Goal: Complete application form: Complete application form

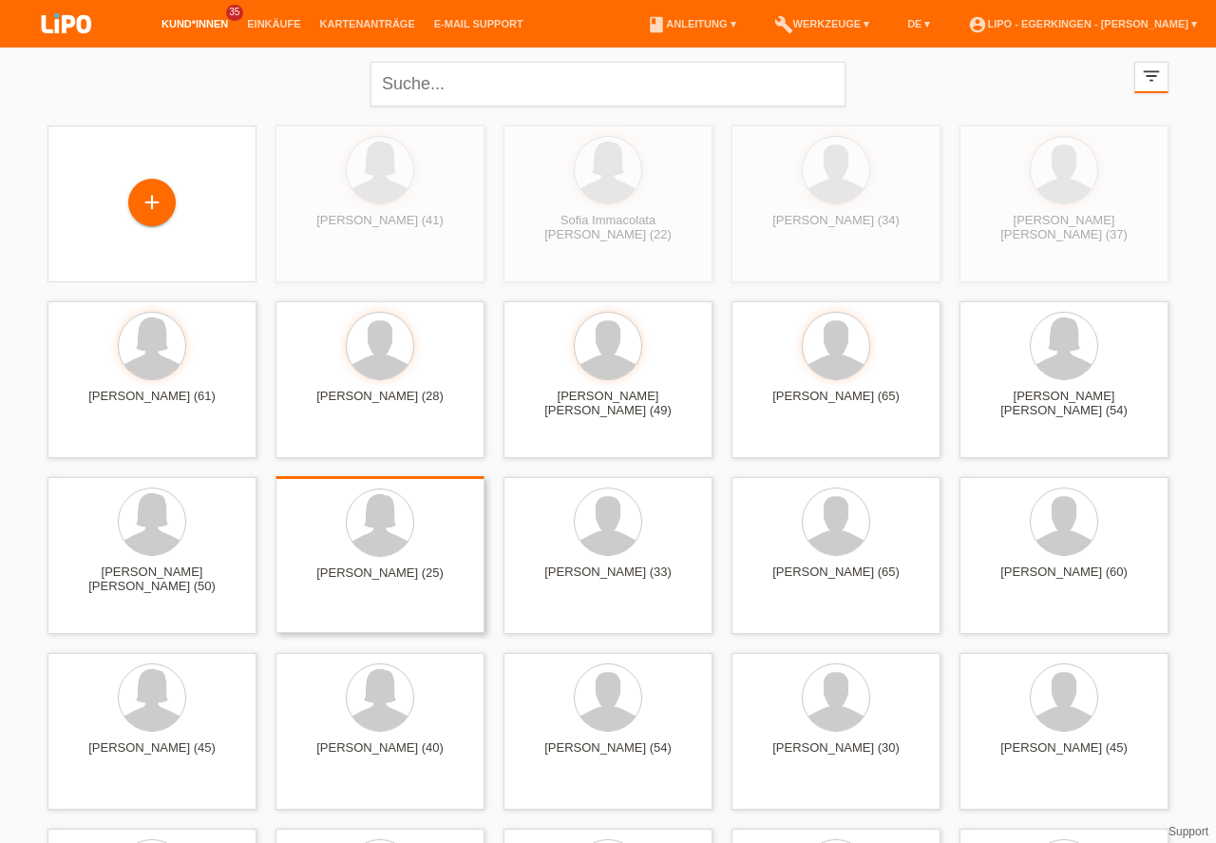
click at [141, 203] on div "+" at bounding box center [152, 202] width 46 height 32
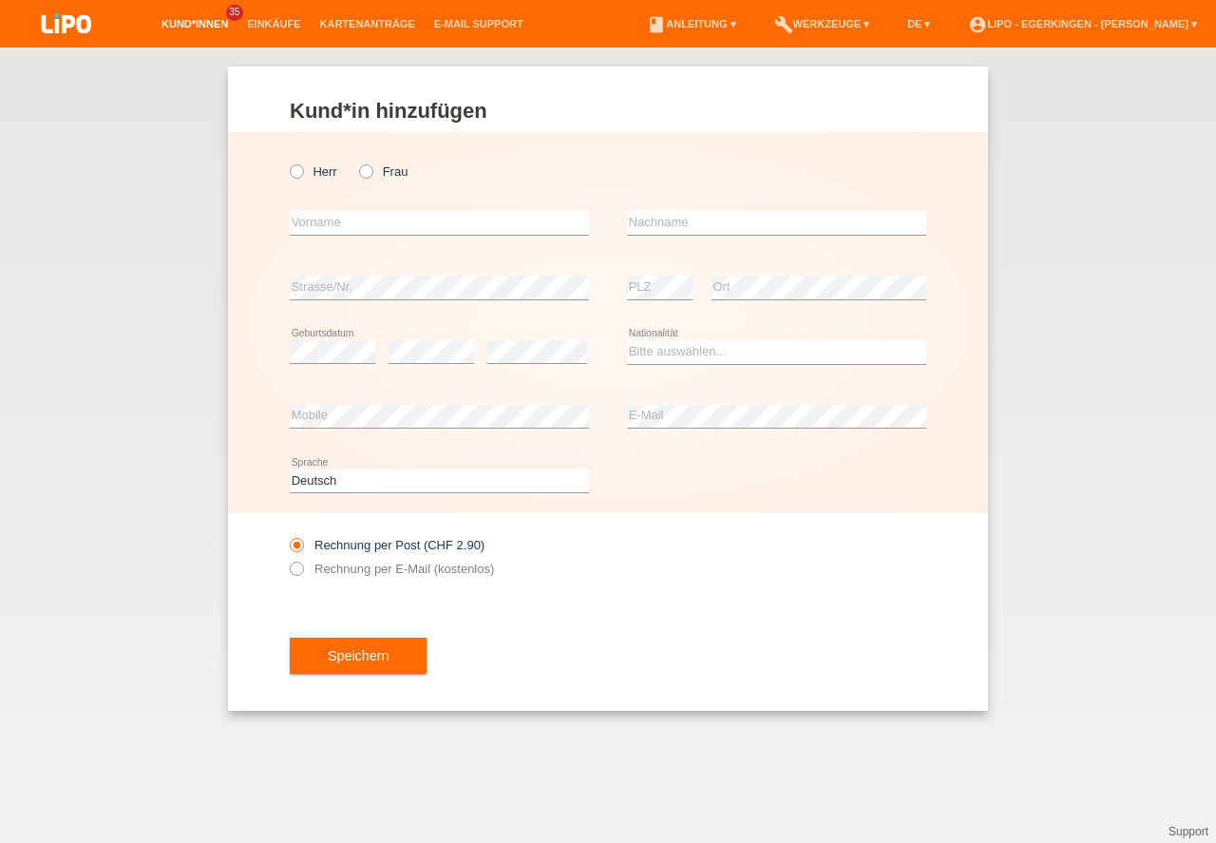
click at [168, 25] on link "Kund*innen" at bounding box center [194, 23] width 85 height 11
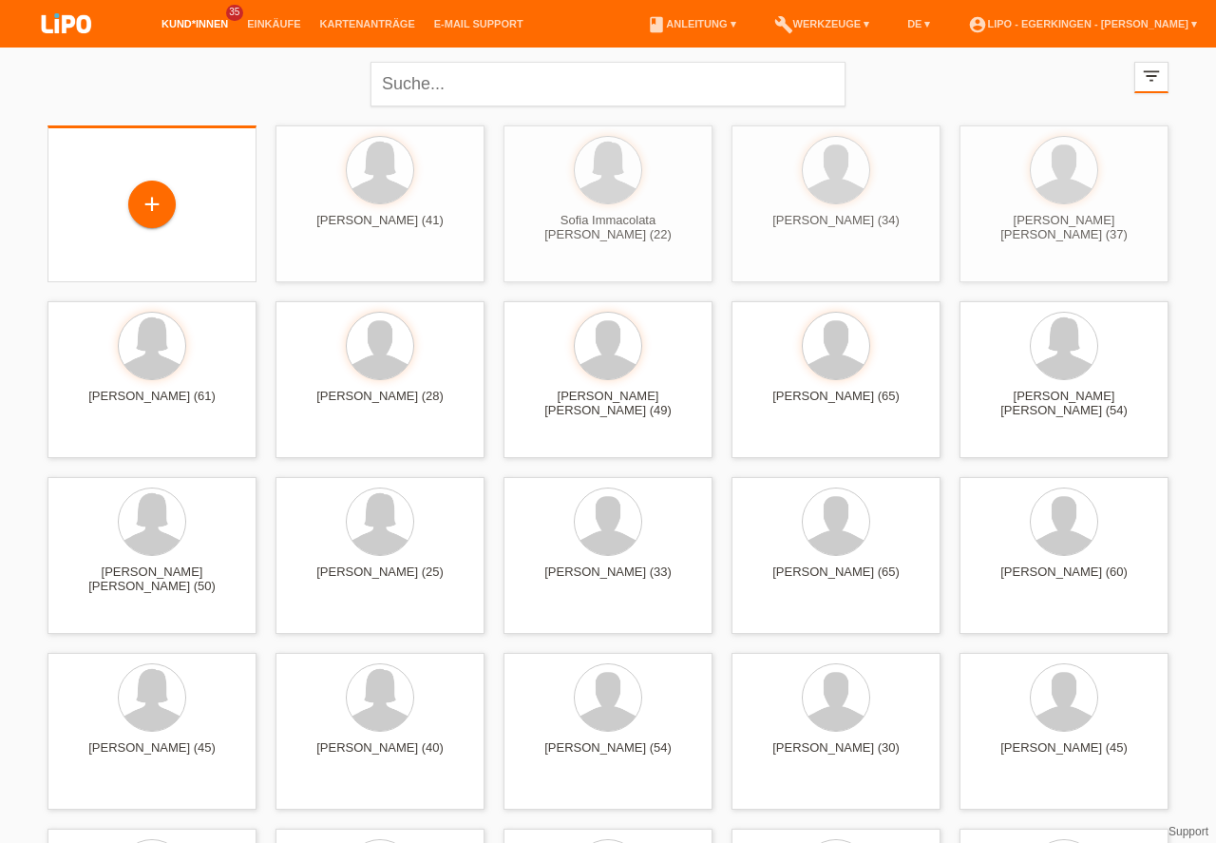
click at [142, 199] on div "+" at bounding box center [152, 204] width 46 height 32
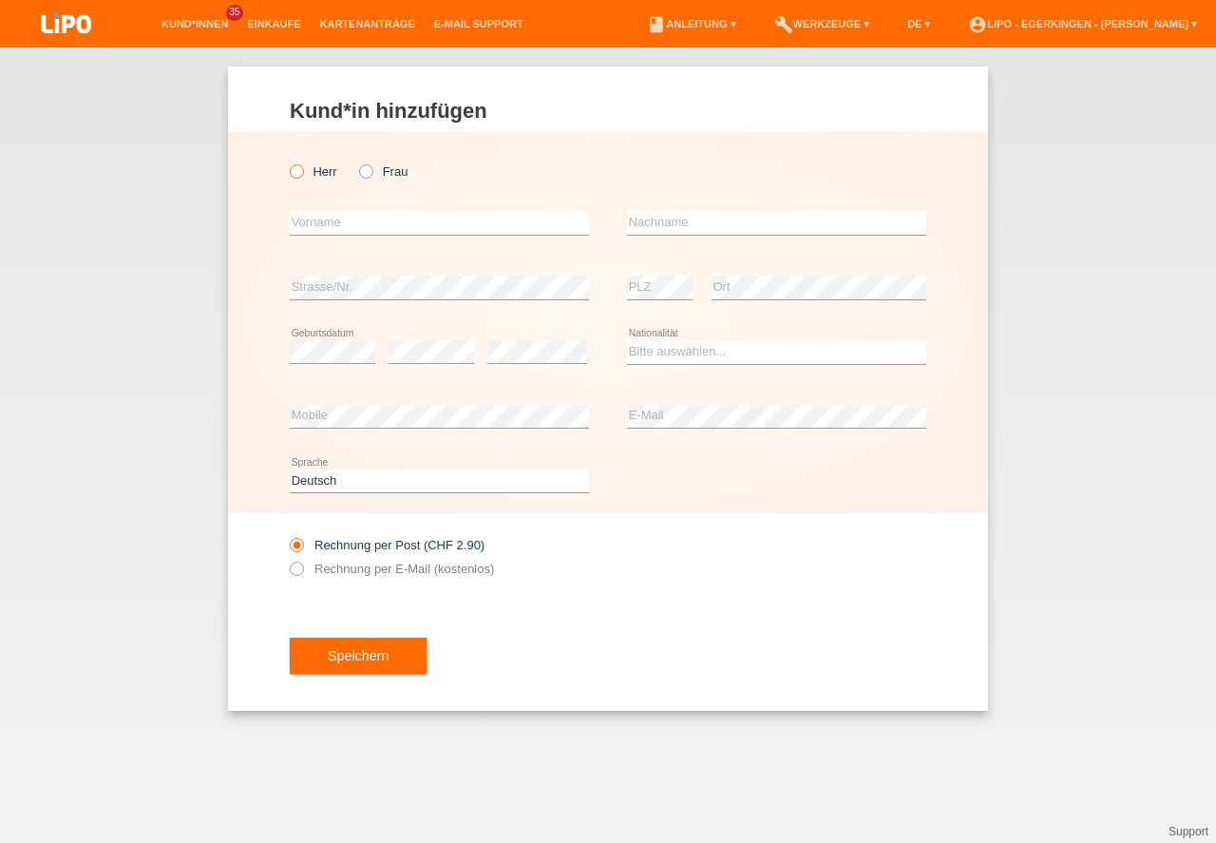
click at [287, 161] on icon at bounding box center [287, 161] width 0 height 0
click at [294, 174] on input "Herr" at bounding box center [296, 170] width 12 height 12
radio input "true"
click at [365, 231] on input "text" at bounding box center [439, 223] width 299 height 24
click at [329, 222] on input "text" at bounding box center [439, 223] width 299 height 24
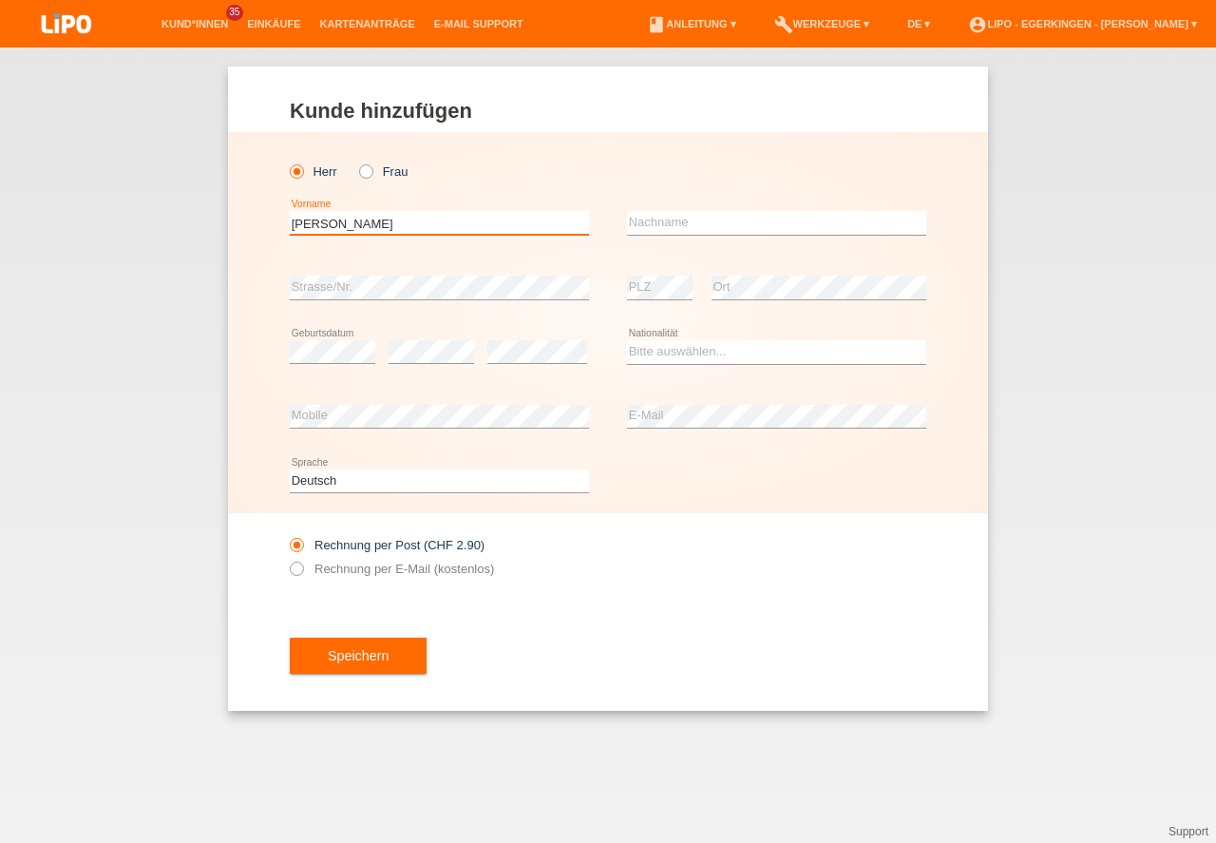
type input "Manfred"
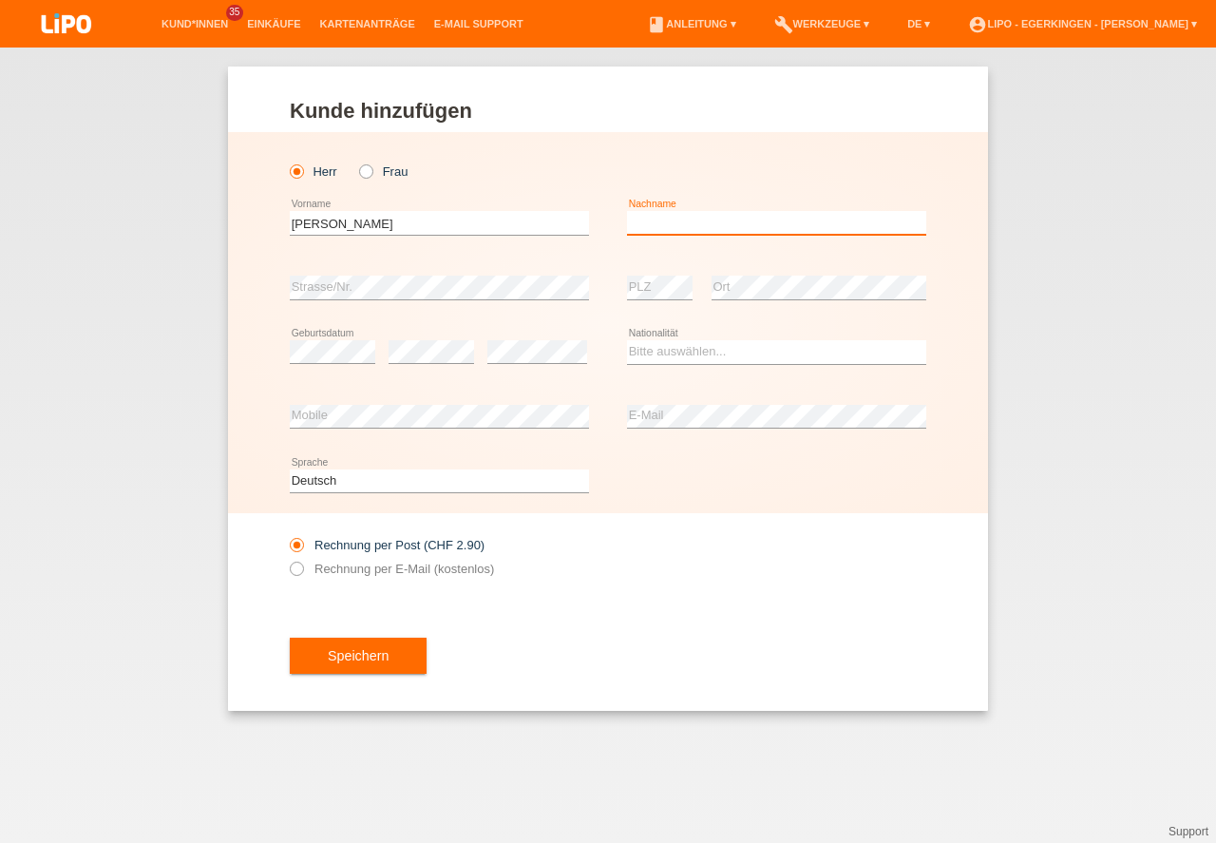
click at [670, 227] on input "text" at bounding box center [776, 223] width 299 height 24
type input "Hulliger"
click at [710, 351] on select "Bitte auswählen... Schweiz Deutschland Liechtenstein Österreich ------------ Af…" at bounding box center [776, 351] width 299 height 23
click at [688, 349] on select "Bitte auswählen... Schweiz Deutschland Liechtenstein Österreich ------------ Af…" at bounding box center [776, 351] width 299 height 23
select select "CH"
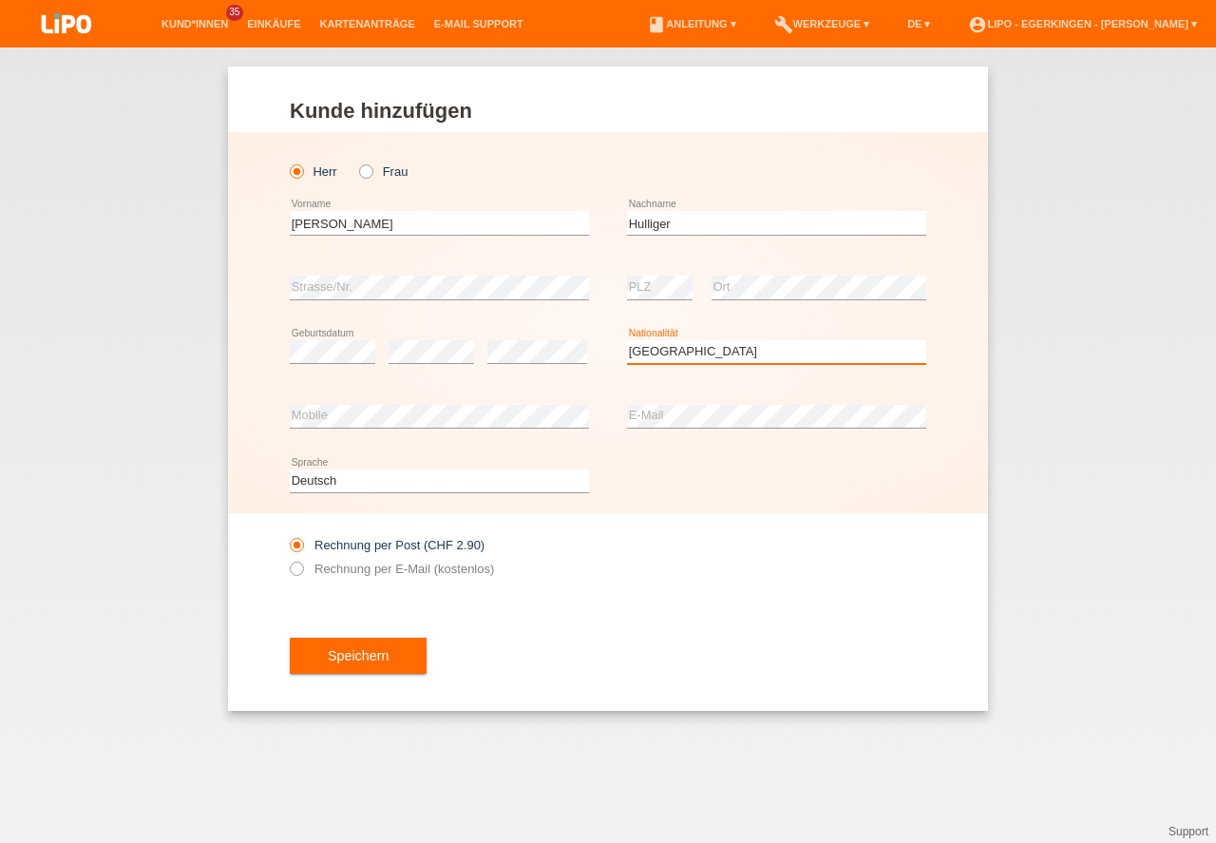
click at [0, 0] on option "Schweiz" at bounding box center [0, 0] width 0 height 0
click at [287, 559] on icon at bounding box center [287, 559] width 0 height 0
click at [298, 574] on input "Rechnung per E-Mail (kostenlos)" at bounding box center [296, 573] width 12 height 24
radio input "true"
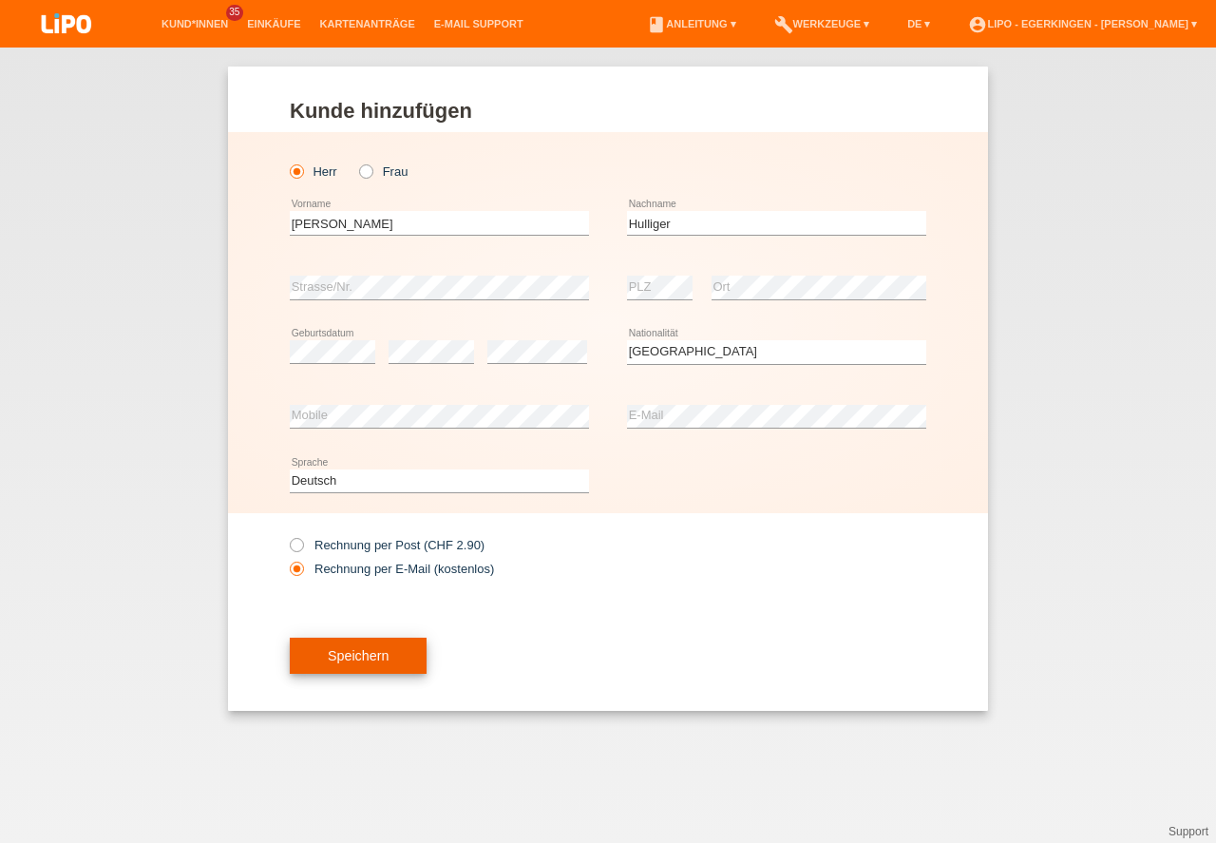
click at [368, 651] on button "Speichern" at bounding box center [358, 655] width 137 height 36
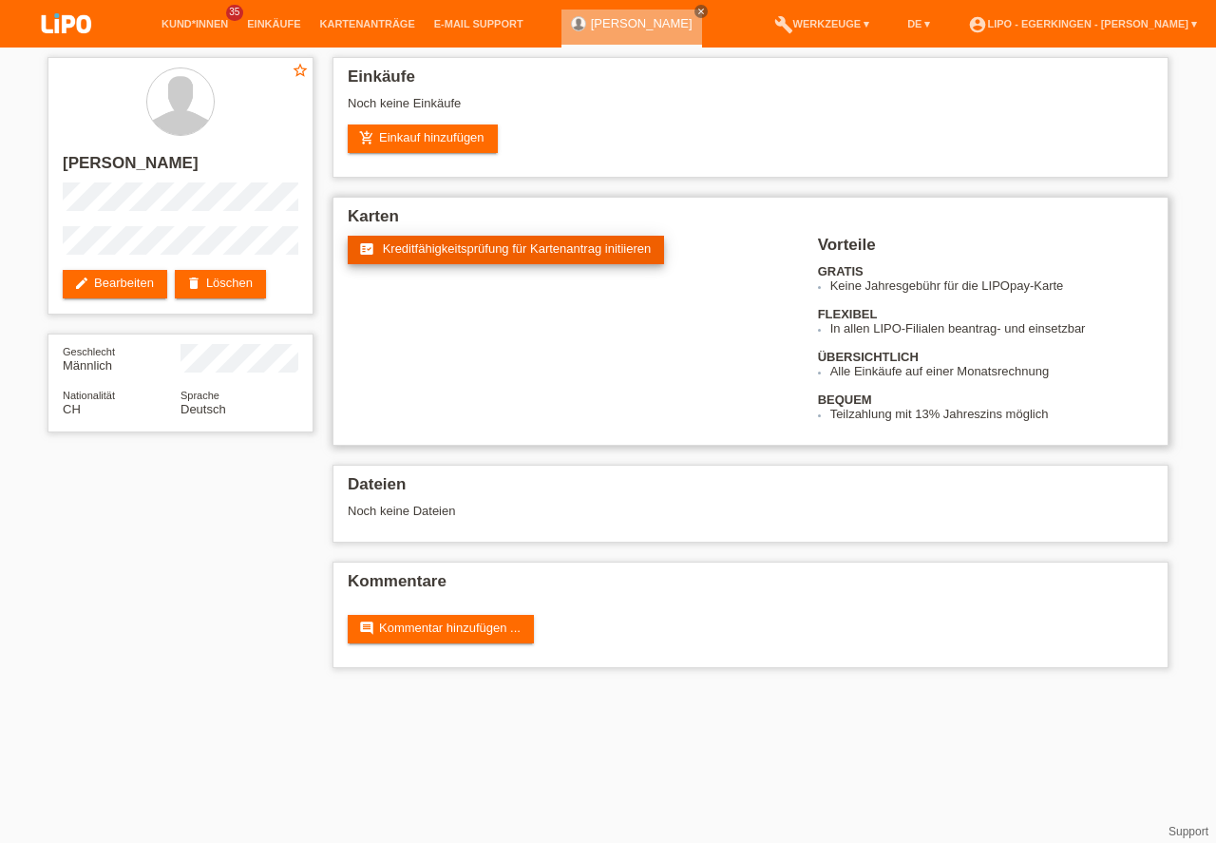
click at [443, 252] on span "Kreditfähigkeitsprüfung für Kartenantrag initiieren" at bounding box center [517, 248] width 269 height 14
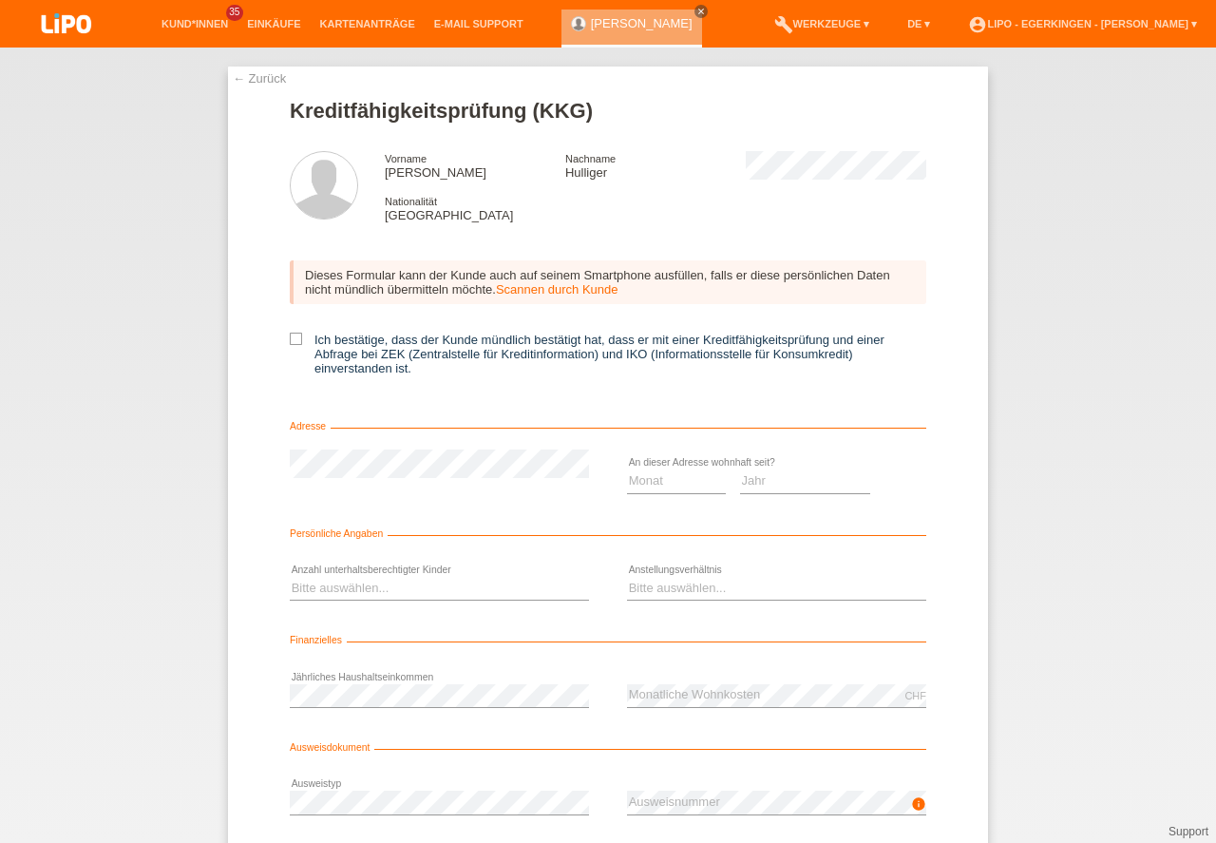
click at [283, 342] on div "← Zurück Kreditfähigkeitsprüfung (KKG) Vorname [PERSON_NAME] Nachname [PERSON_N…" at bounding box center [608, 505] width 760 height 879
click at [290, 339] on icon at bounding box center [296, 338] width 12 height 12
click at [290, 339] on input "Ich bestätige, dass der Kunde mündlich bestätigt hat, dass er mit einer Kreditf…" at bounding box center [296, 338] width 12 height 12
checkbox input "true"
click at [649, 479] on select "Monat 01 02 03 04 05 06 07 08 09 10" at bounding box center [676, 480] width 99 height 23
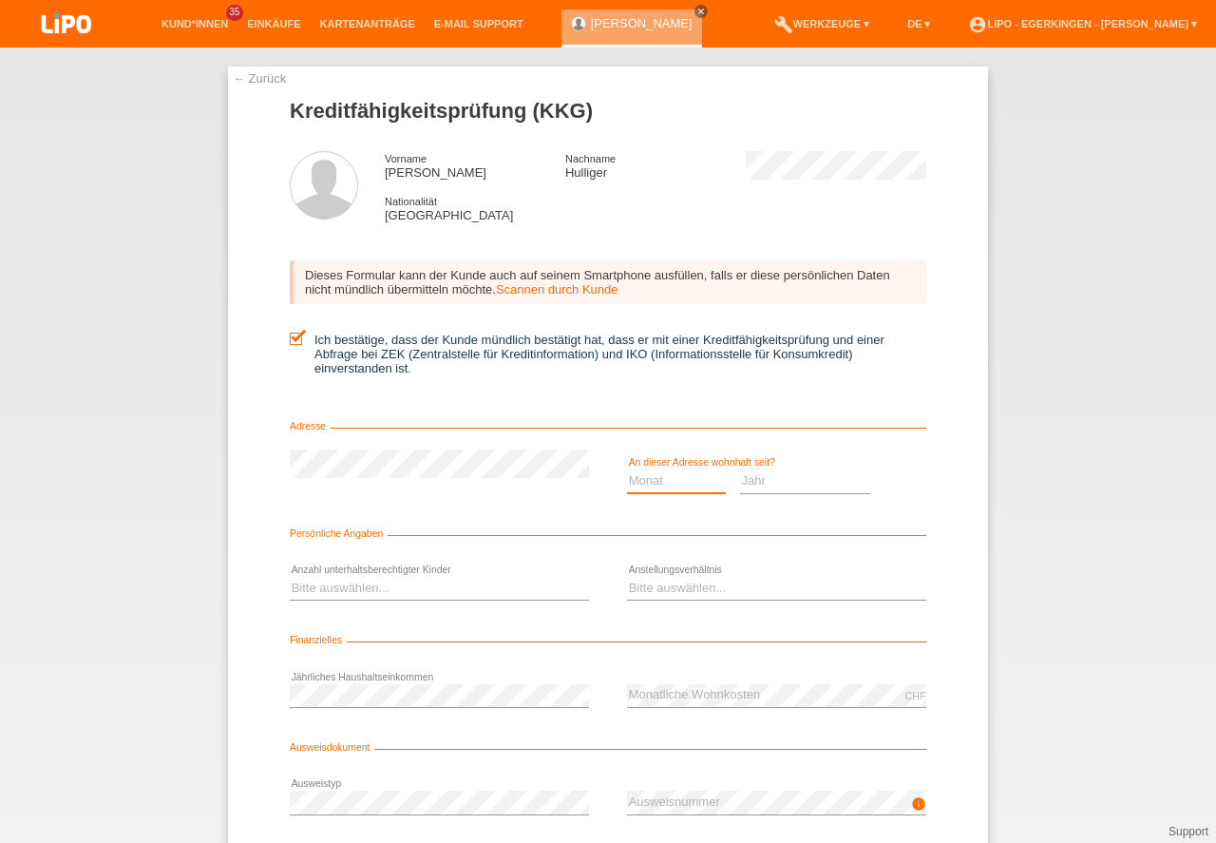
click at [680, 483] on select "Monat 01 02 03 04 05 06 07 08 09 10" at bounding box center [676, 480] width 99 height 23
select select "04"
click at [0, 0] on option "04" at bounding box center [0, 0] width 0 height 0
click at [758, 483] on select "Jahr 2025 2024 2023 2022 2021 2020 2019 2018 2017 2016 2015 2014 2013 2012 2011…" at bounding box center [805, 480] width 131 height 23
select select "2025"
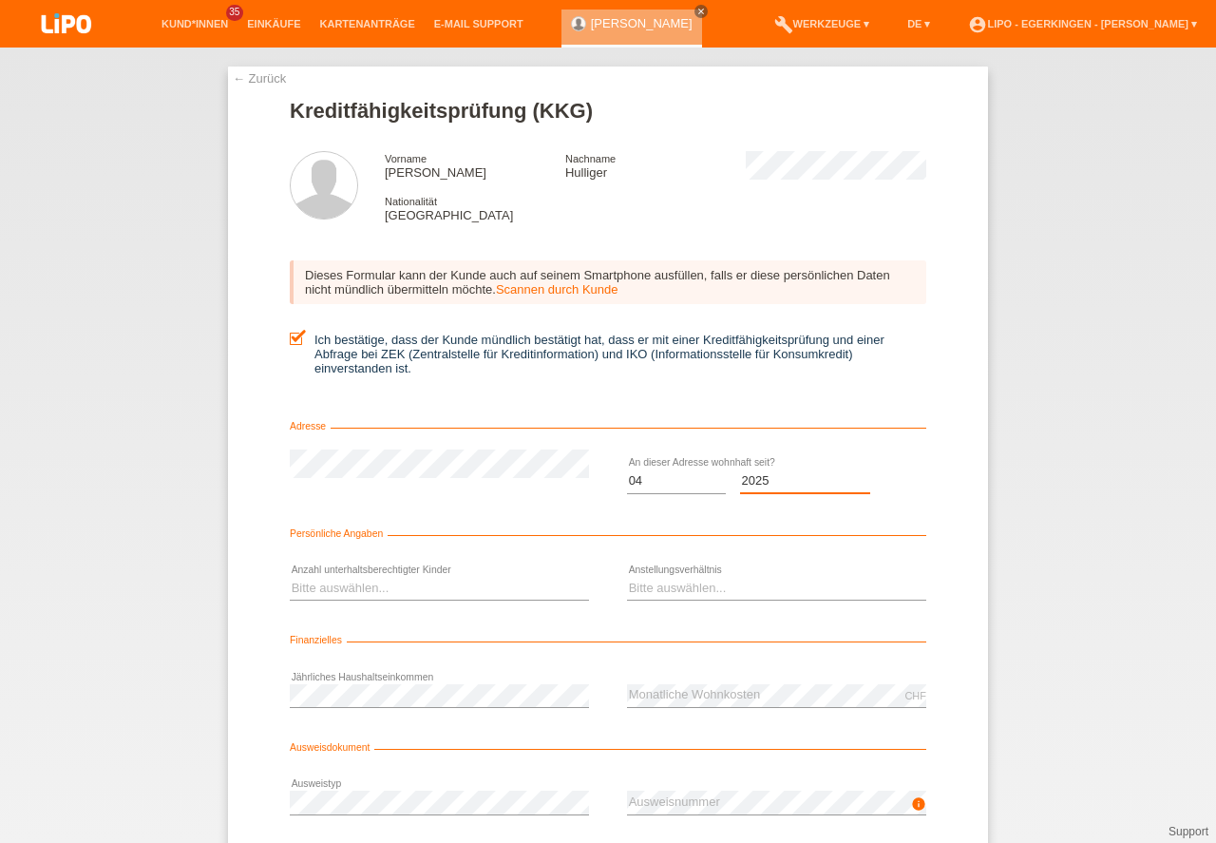
click at [0, 0] on option "2025" at bounding box center [0, 0] width 0 height 0
click at [653, 478] on select "Monat 01 02 03 04 05 06 07 08 09 10" at bounding box center [676, 480] width 99 height 23
click at [0, 0] on option "07" at bounding box center [0, 0] width 0 height 0
click at [645, 476] on select "Monat 01 02 03 04 05 06 07 08 09 10" at bounding box center [676, 480] width 99 height 23
click at [636, 475] on select "Monat 01 02 03 04 05 06 07 08 09 10" at bounding box center [676, 480] width 99 height 23
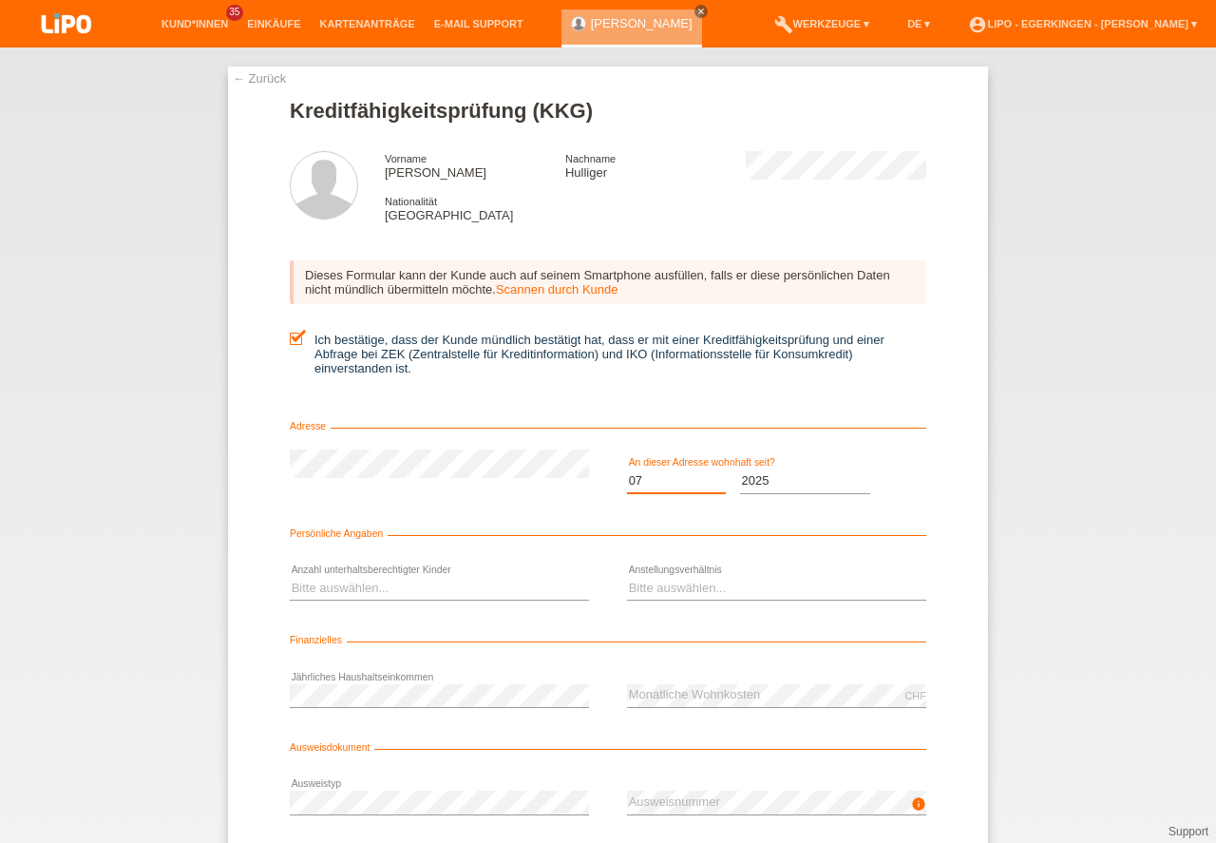
click at [639, 479] on select "Monat 01 02 03 04 05 06 07 08 09 10" at bounding box center [676, 480] width 99 height 23
click at [707, 483] on select "Monat 01 02 03 04 05 06 07 08 09 10" at bounding box center [676, 480] width 99 height 23
click at [616, 489] on div "Monat 01 02 03 04 05 06 07 08 09 10" at bounding box center [608, 481] width 636 height 65
click at [641, 481] on select "Monat 01 02 03 04 05 06 07 08 09 10" at bounding box center [676, 480] width 99 height 23
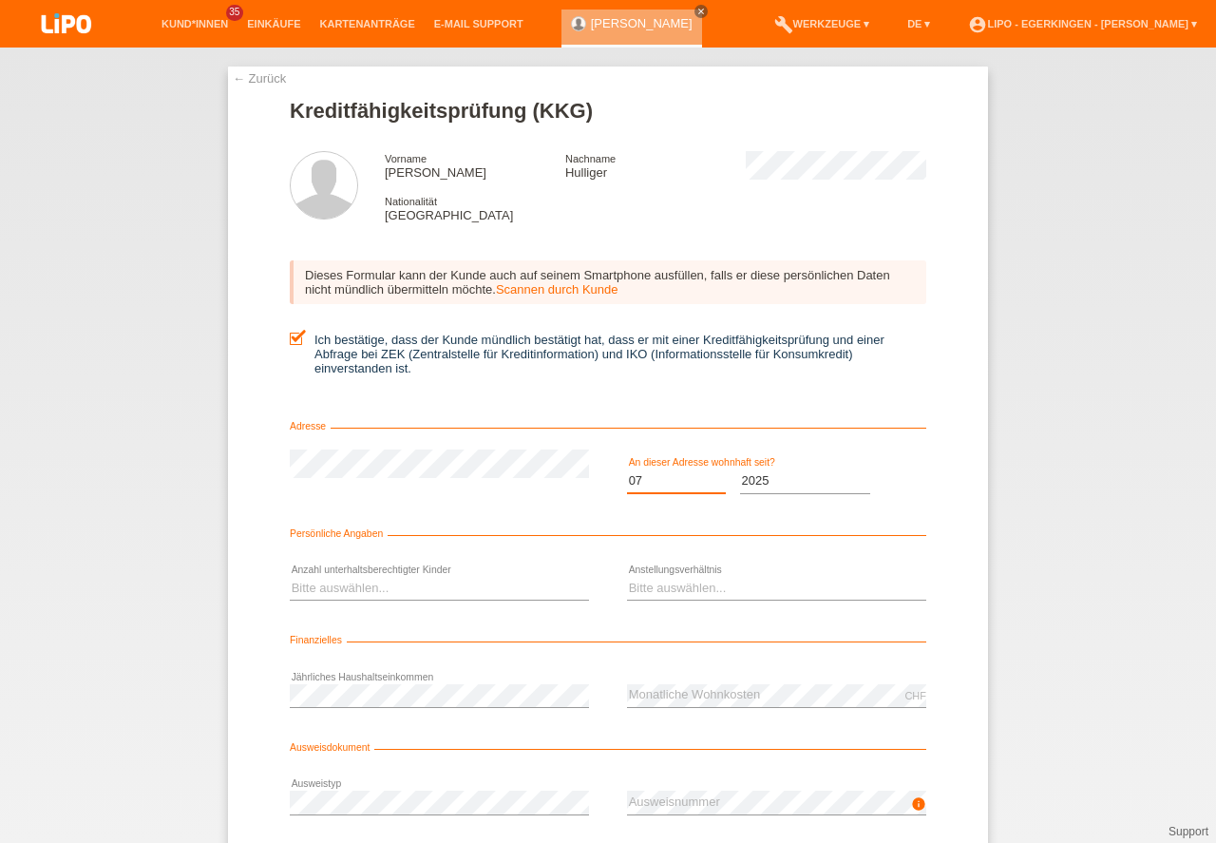
click at [641, 481] on select "Monat 01 02 03 04 05 06 07 08 09 10" at bounding box center [676, 480] width 99 height 23
select select "08"
click at [0, 0] on option "08" at bounding box center [0, 0] width 0 height 0
click at [344, 596] on select "Bitte auswählen... 0 1 2 3 4 5 6 7 8 9" at bounding box center [439, 588] width 299 height 23
select select "0"
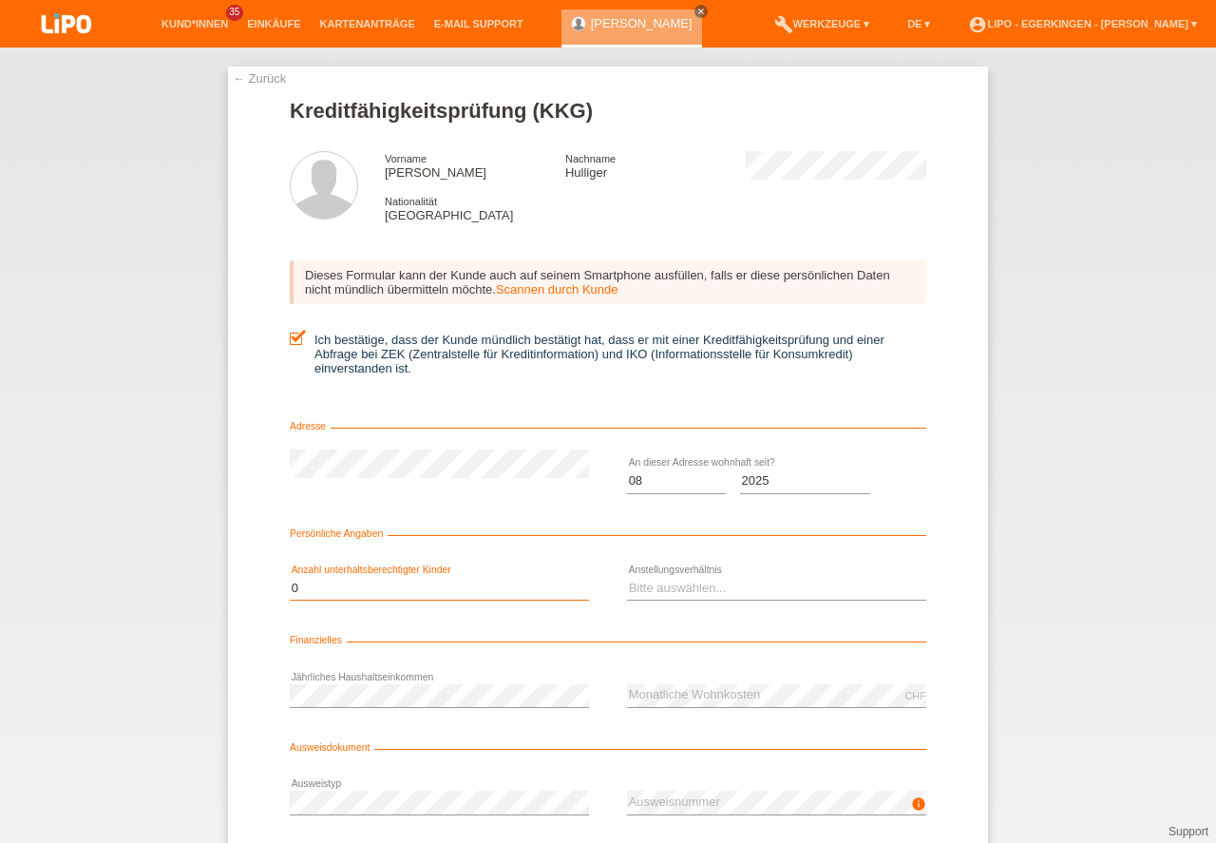
click at [0, 0] on option "0" at bounding box center [0, 0] width 0 height 0
click at [660, 581] on select "Bitte auswählen... Unbefristet Befristet Lehrling/Student Pensioniert Nicht arb…" at bounding box center [776, 588] width 299 height 23
select select "UNLIMITED"
click at [0, 0] on option "Unbefristet" at bounding box center [0, 0] width 0 height 0
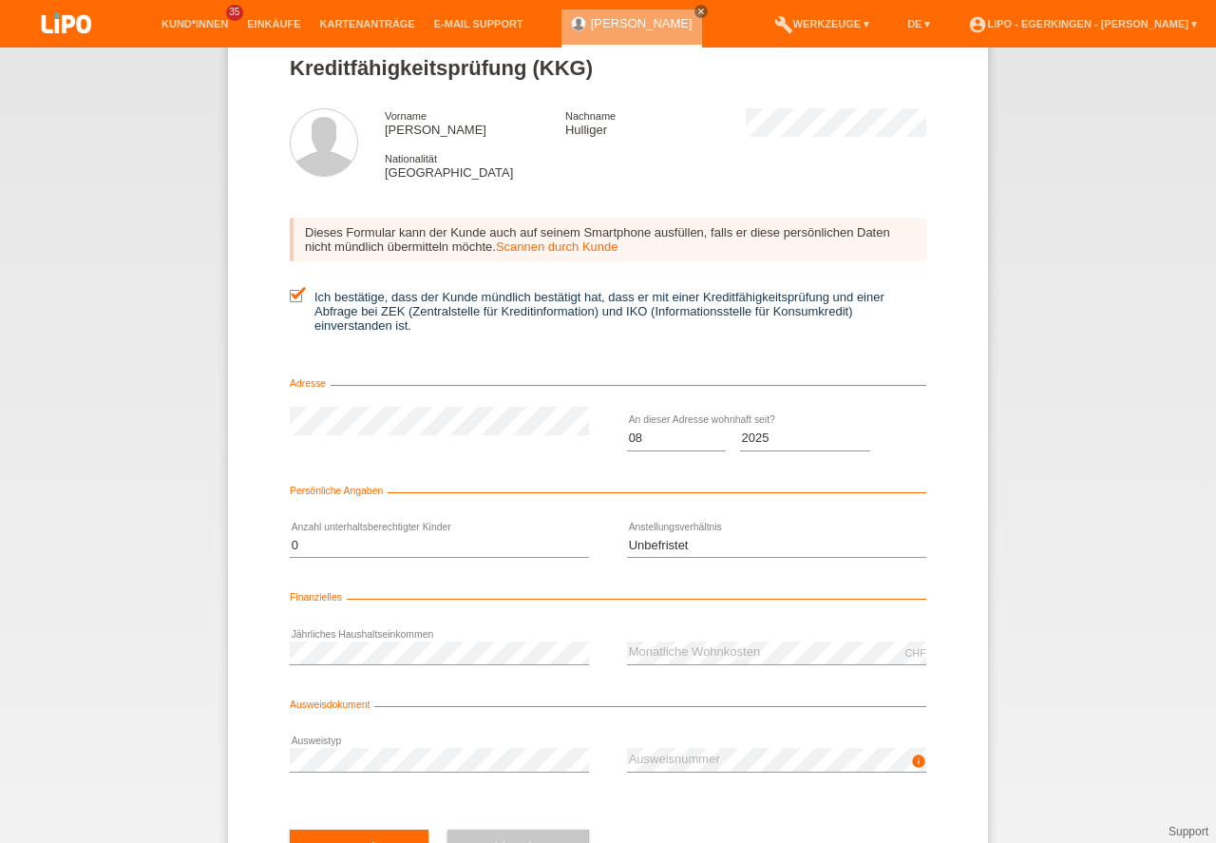
click at [344, 771] on icon at bounding box center [439, 771] width 299 height 1
click at [695, 747] on div "info error Ausweisnummer" at bounding box center [776, 760] width 299 height 65
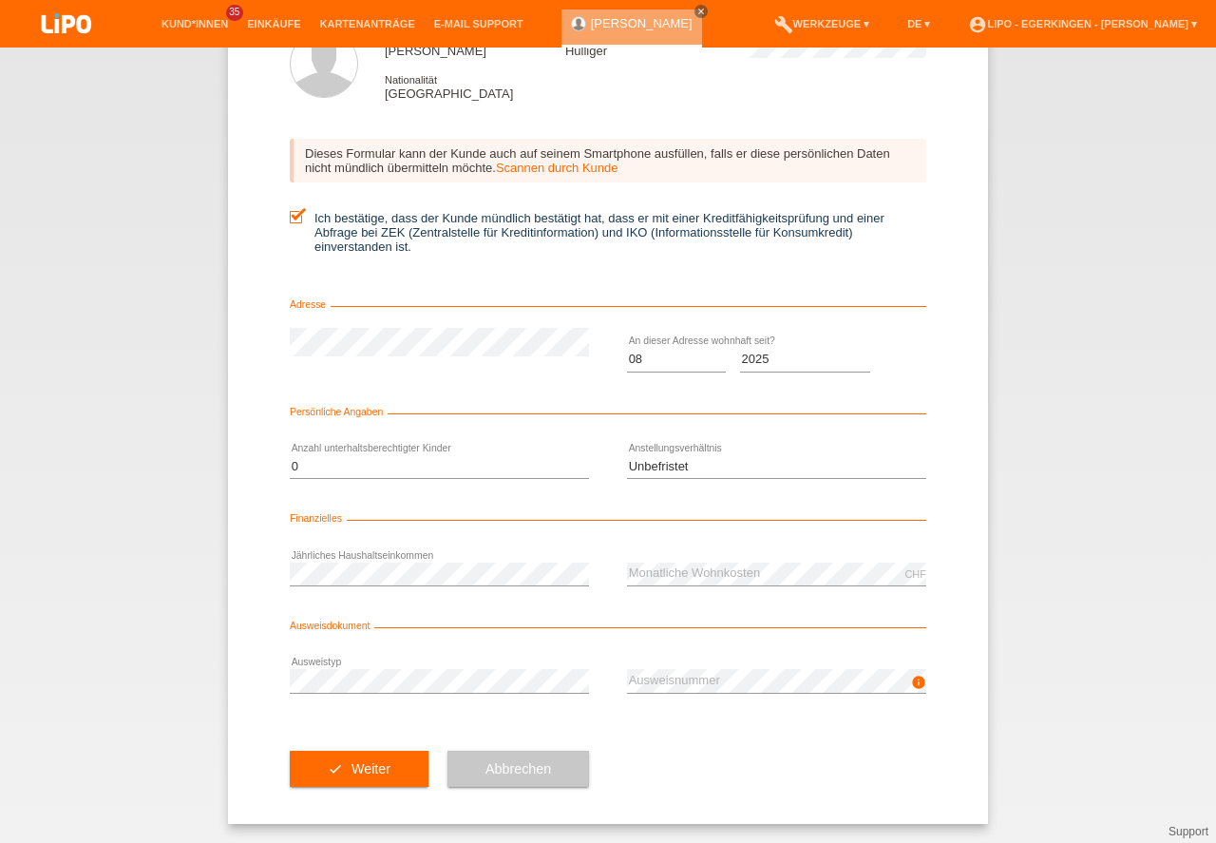
drag, startPoint x: 363, startPoint y: 763, endPoint x: 365, endPoint y: 798, distance: 35.2
click at [362, 763] on button "check Weiter" at bounding box center [359, 768] width 139 height 36
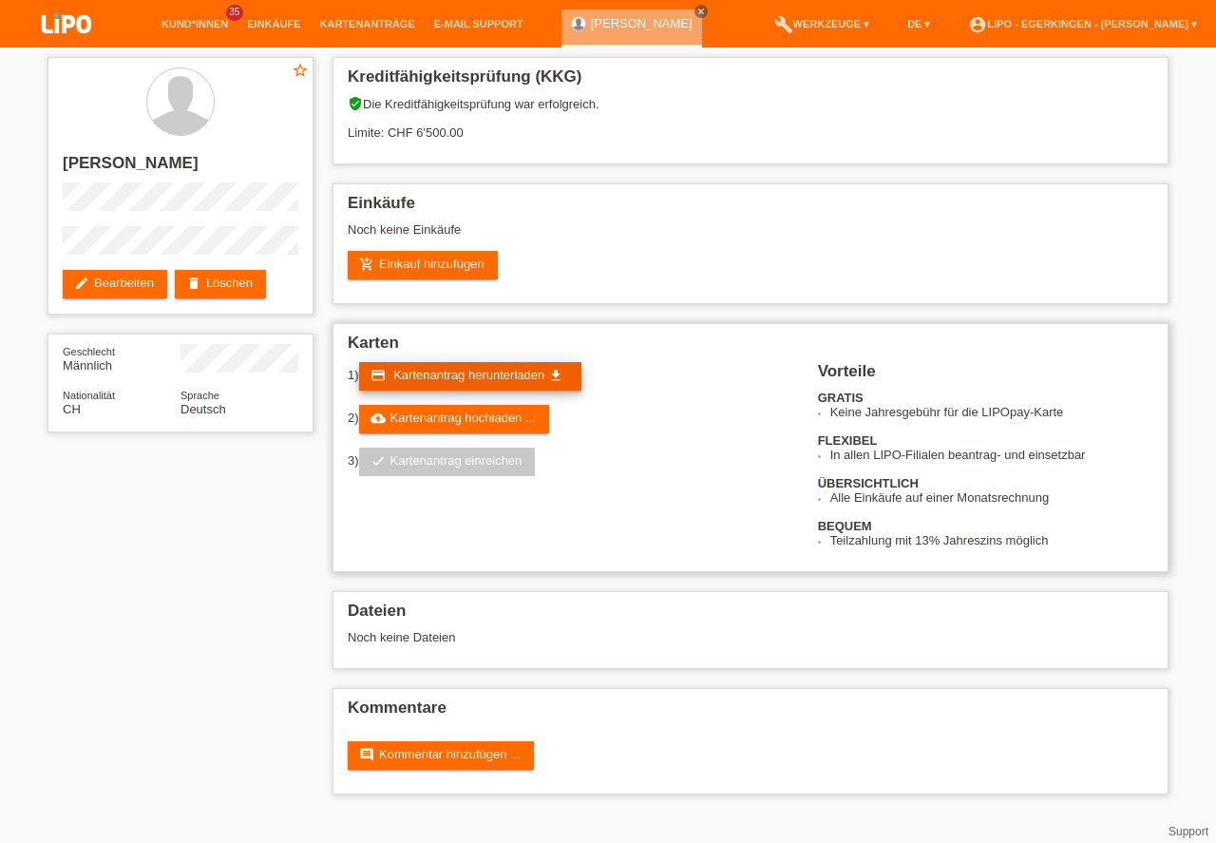
click at [432, 368] on span "Kartenantrag herunterladen" at bounding box center [468, 375] width 151 height 14
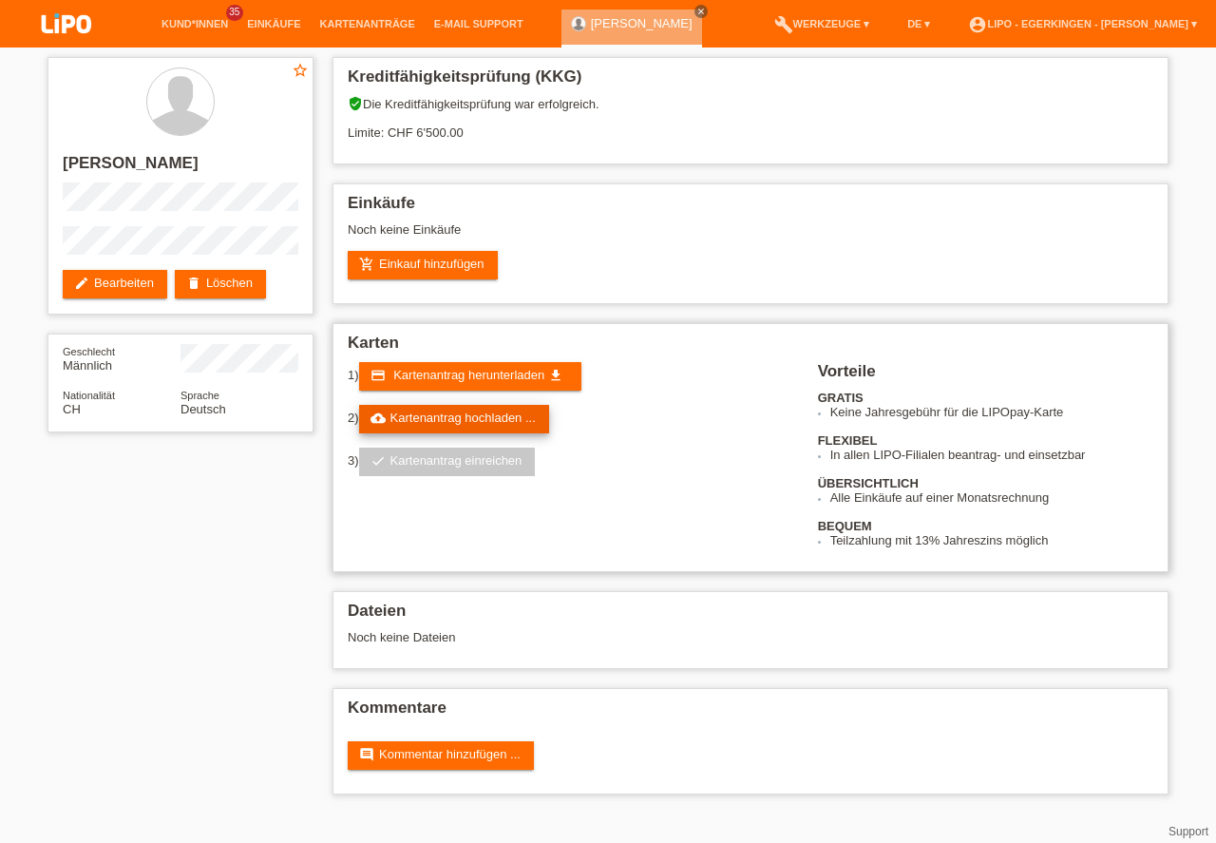
click at [428, 427] on link "cloud_upload Kartenantrag hochladen ..." at bounding box center [454, 419] width 190 height 28
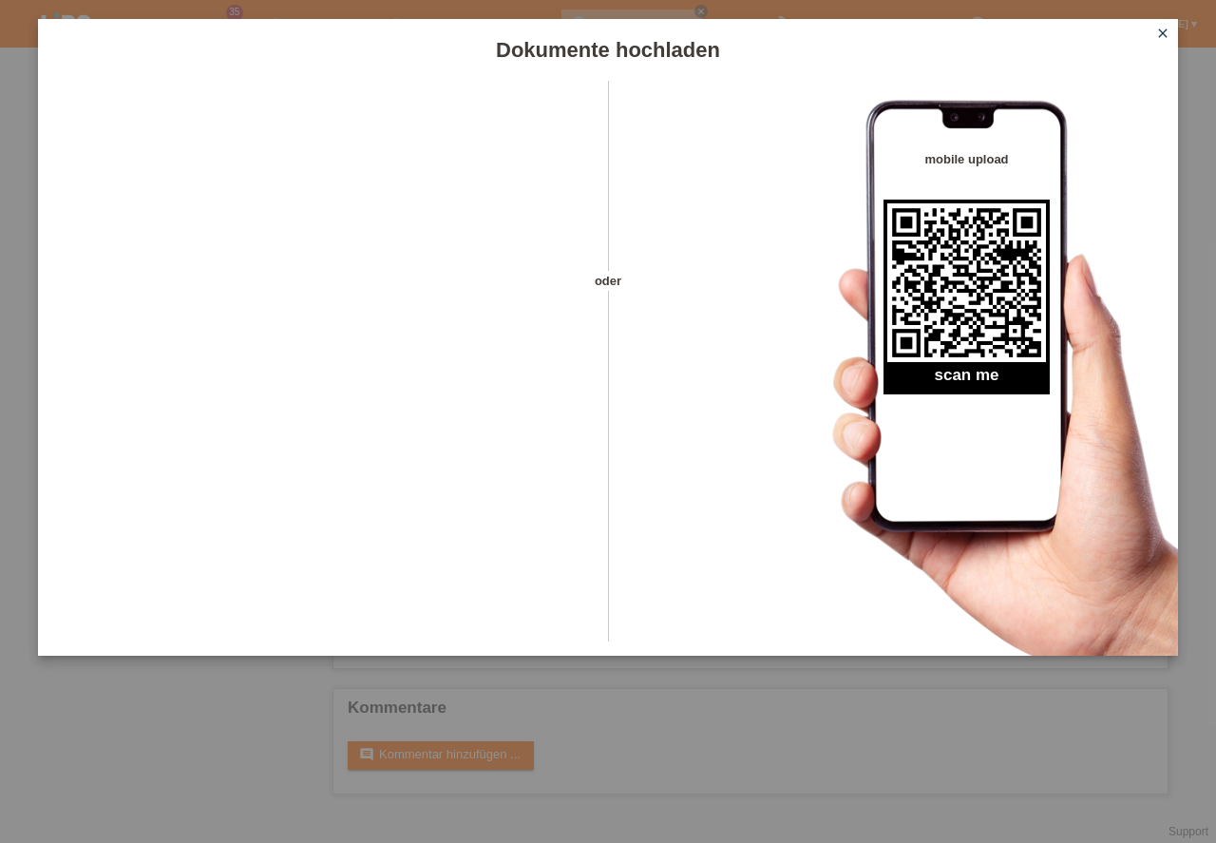
click at [1166, 31] on icon "close" at bounding box center [1162, 33] width 15 height 15
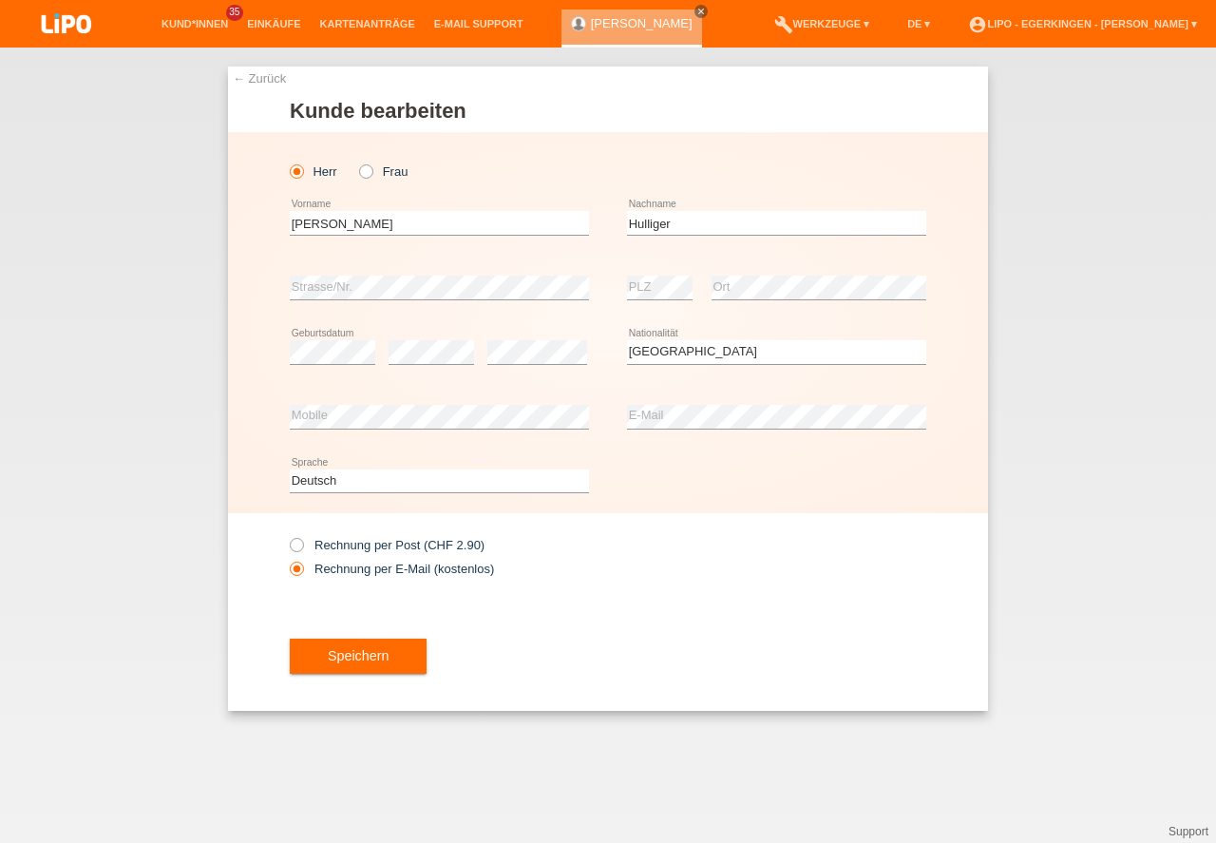
select select "CH"
click at [351, 665] on button "Speichern" at bounding box center [358, 655] width 137 height 36
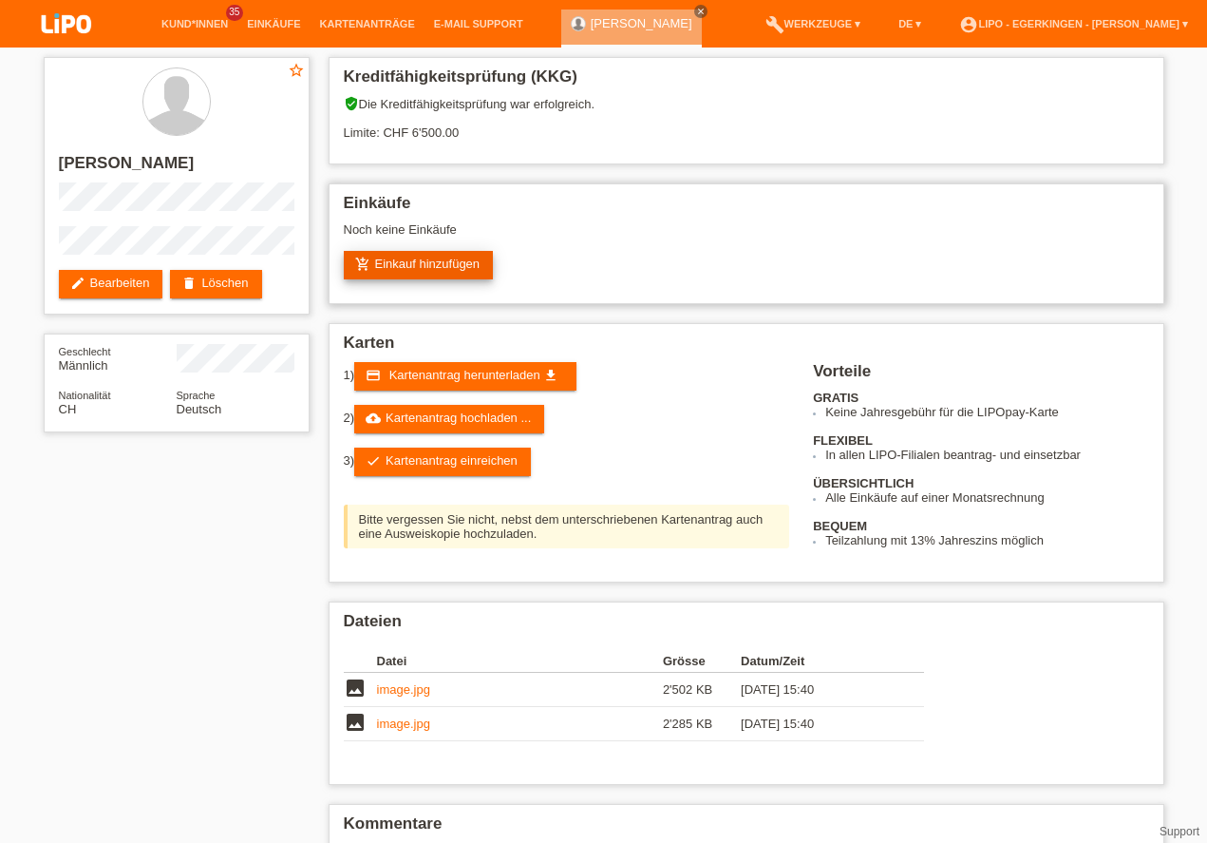
click at [433, 256] on link "add_shopping_cart Einkauf hinzufügen" at bounding box center [419, 265] width 150 height 28
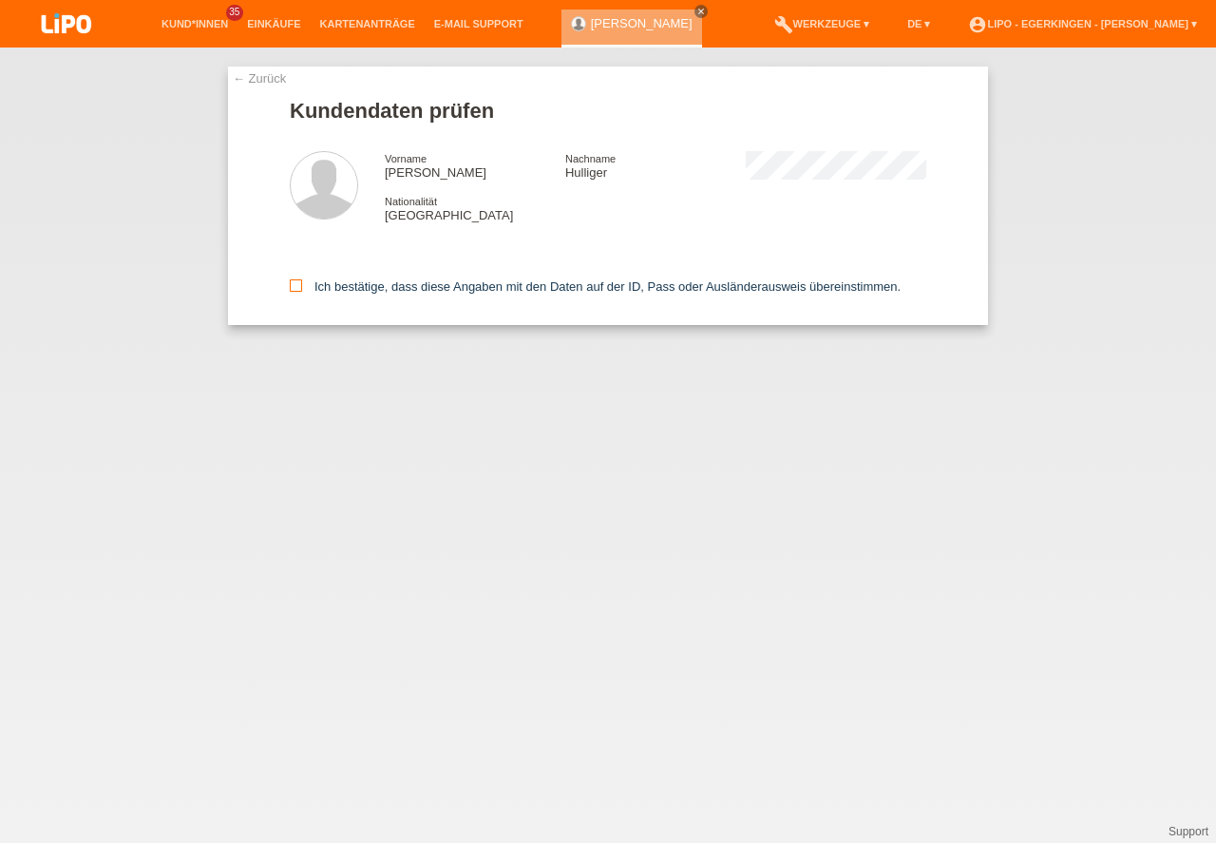
click at [290, 290] on icon at bounding box center [296, 285] width 12 height 12
click at [290, 290] on input "Ich bestätige, dass diese Angaben mit den Daten auf der ID, Pass oder Ausländer…" at bounding box center [296, 285] width 12 height 12
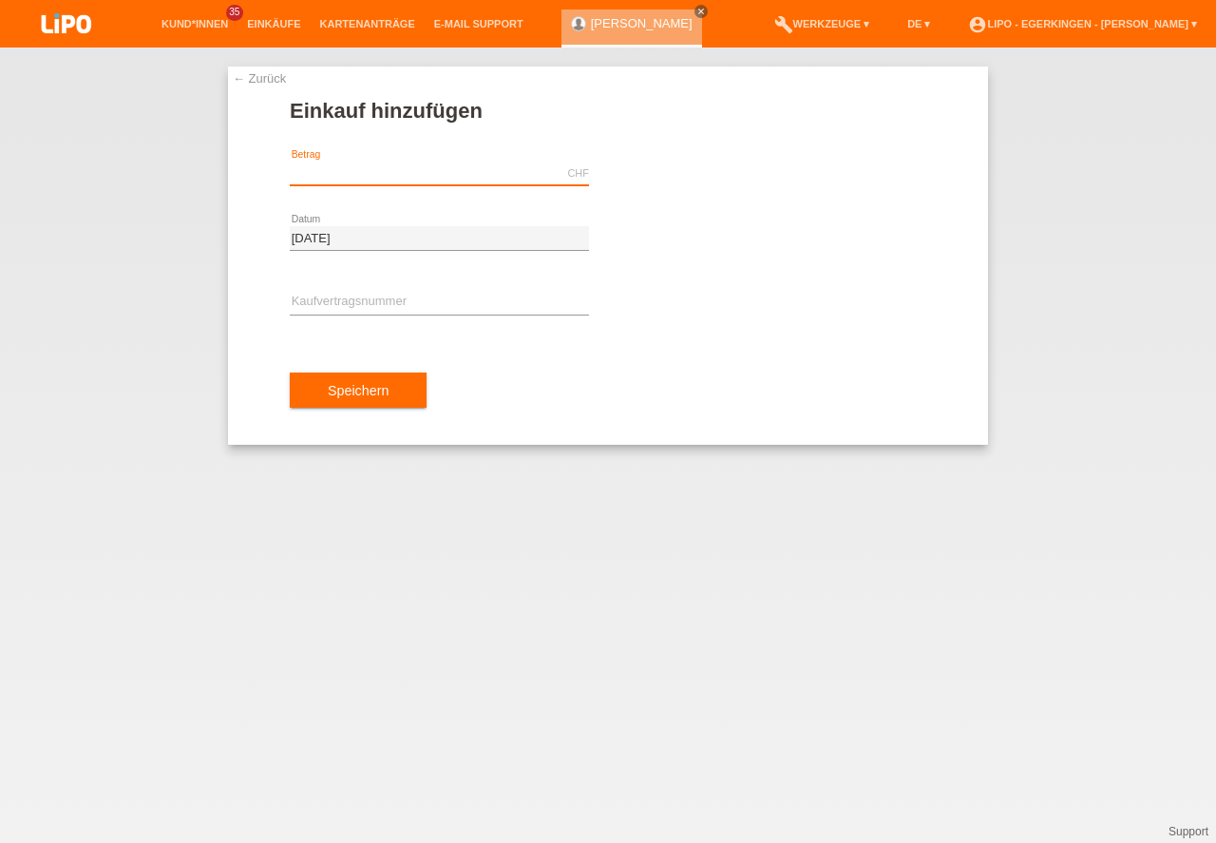
click at [326, 182] on input "text" at bounding box center [439, 173] width 299 height 24
type input "X"
type input "2153.95"
click at [391, 307] on input "text" at bounding box center [439, 303] width 299 height 24
type input "XH39WV"
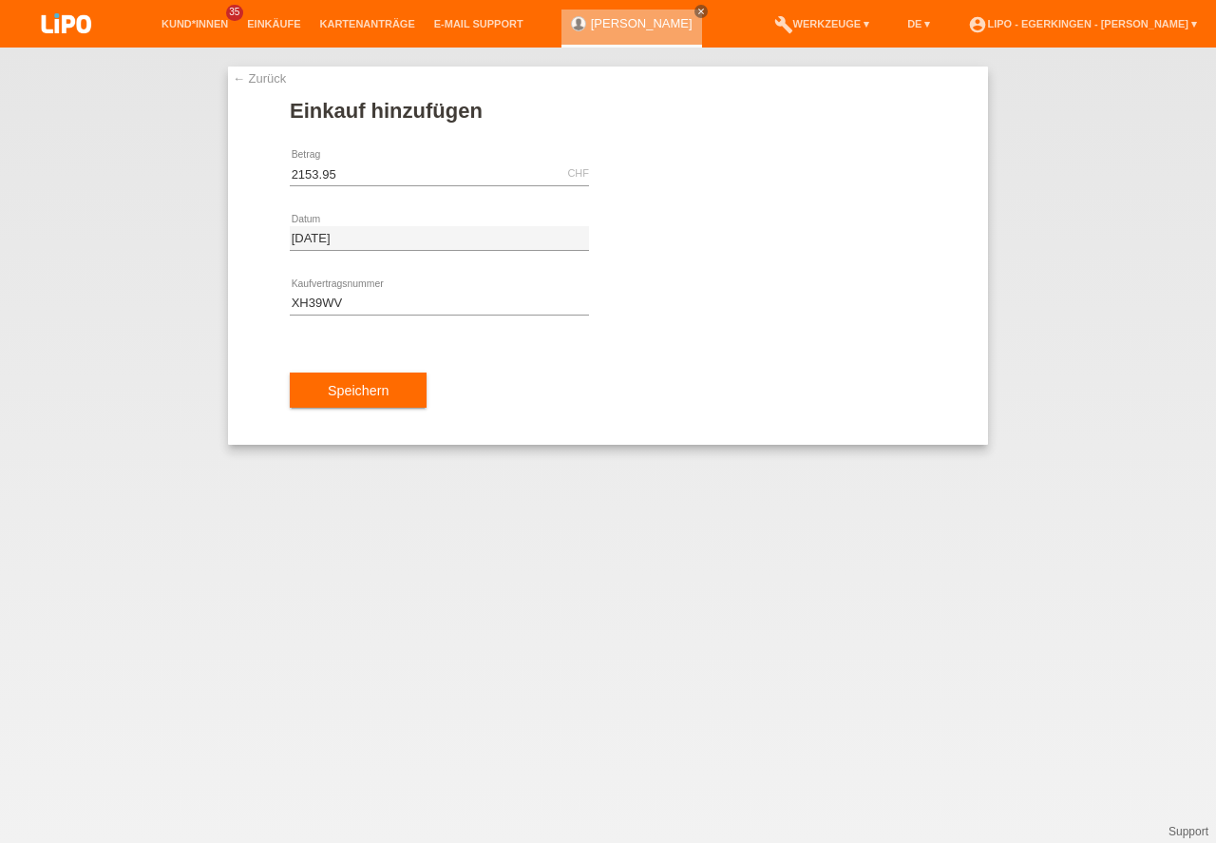
click at [309, 383] on button "Speichern" at bounding box center [358, 390] width 137 height 36
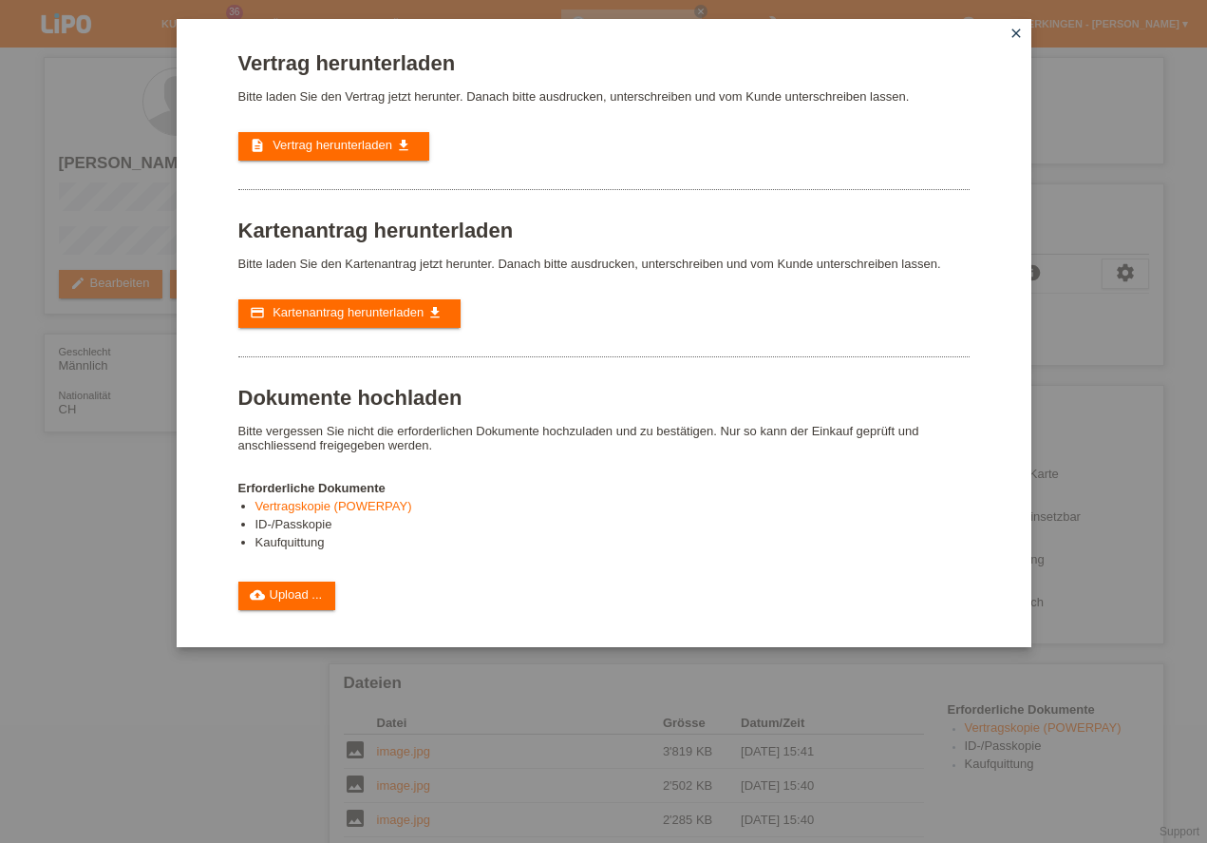
drag, startPoint x: 338, startPoint y: 142, endPoint x: 459, endPoint y: 196, distance: 131.9
click at [339, 142] on span "Vertrag herunterladen" at bounding box center [333, 145] width 120 height 14
click at [285, 593] on link "cloud_upload Upload ..." at bounding box center [287, 595] width 98 height 28
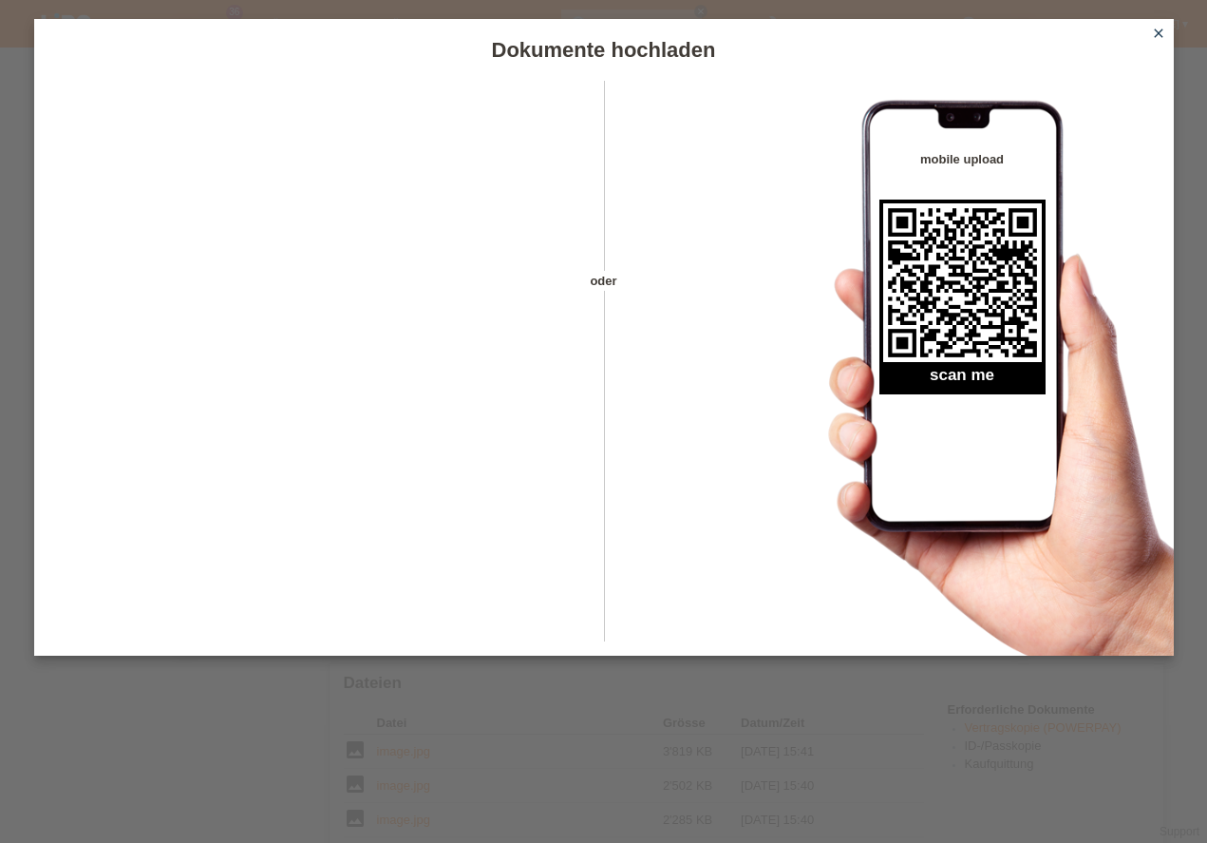
click at [1161, 28] on icon "close" at bounding box center [1158, 33] width 15 height 15
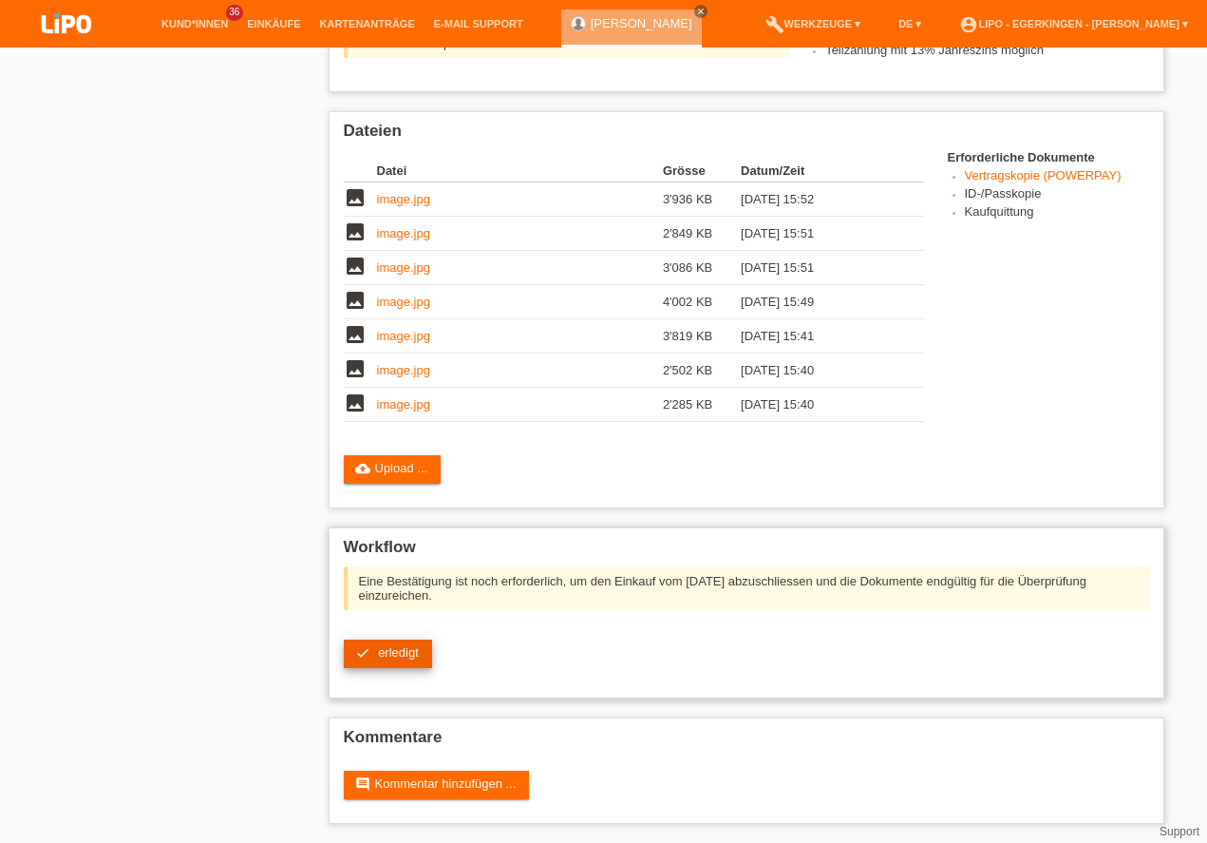
scroll to position [552, 0]
drag, startPoint x: 418, startPoint y: 658, endPoint x: 465, endPoint y: 630, distance: 54.6
click at [399, 648] on span "erledigt" at bounding box center [398, 652] width 41 height 14
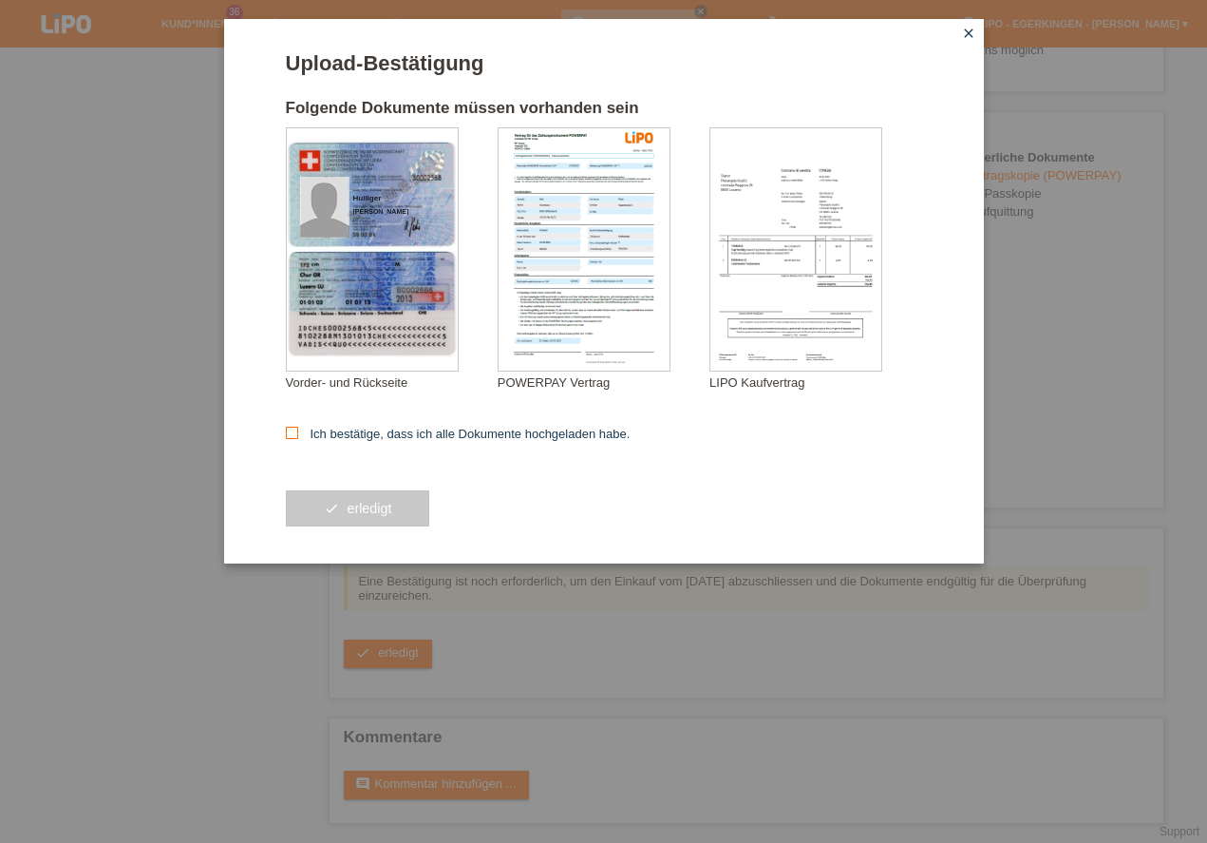
click at [292, 431] on icon at bounding box center [292, 433] width 12 height 12
click at [292, 431] on input "Ich bestätige, dass ich alle Dokumente hochgeladen habe." at bounding box center [292, 433] width 12 height 12
checkbox input "true"
click at [348, 508] on button "check erledigt" at bounding box center [358, 508] width 144 height 36
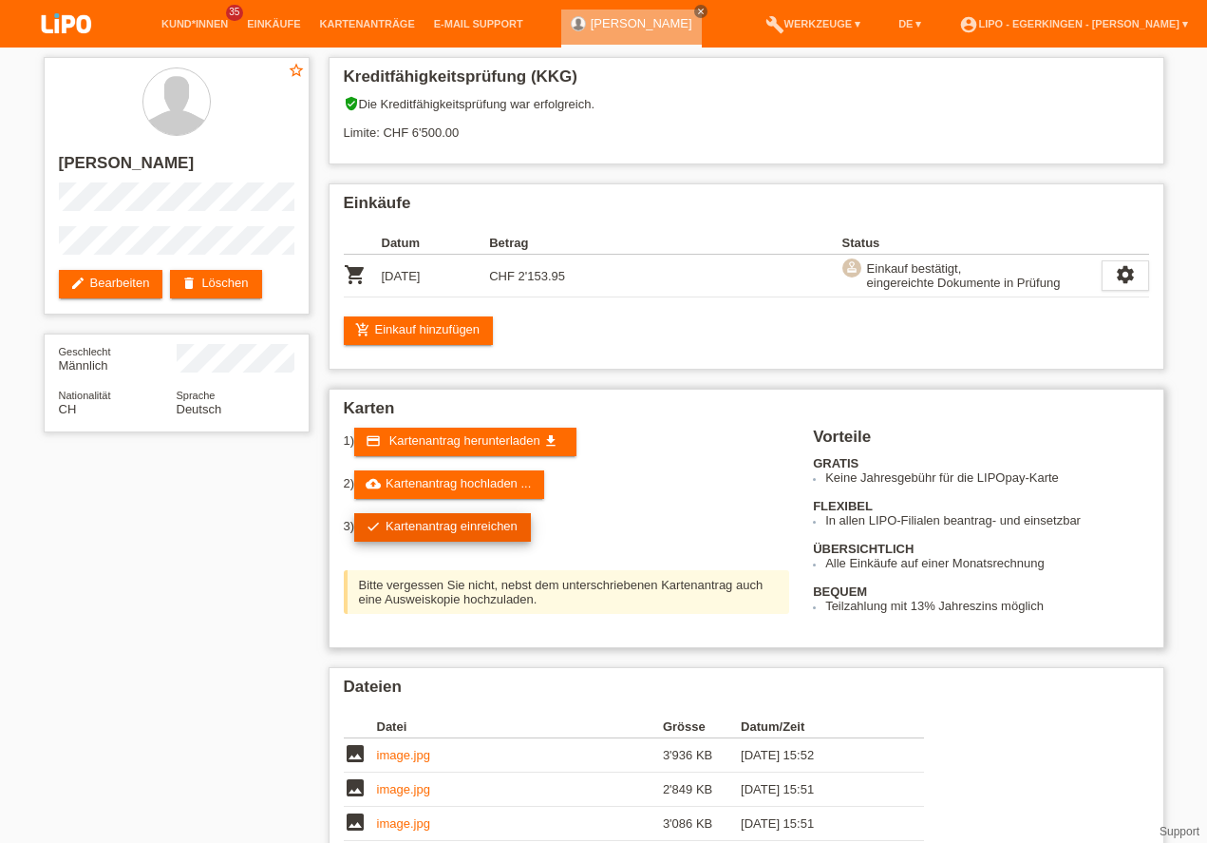
click at [439, 530] on link "check Kartenantrag einreichen" at bounding box center [442, 527] width 177 height 28
